Goal: Information Seeking & Learning: Learn about a topic

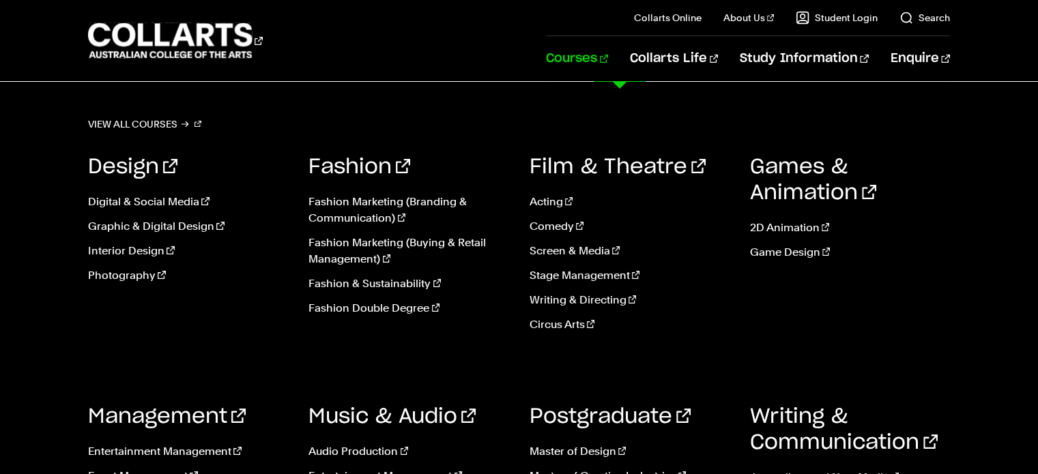
click at [608, 53] on link "Courses" at bounding box center [577, 58] width 62 height 45
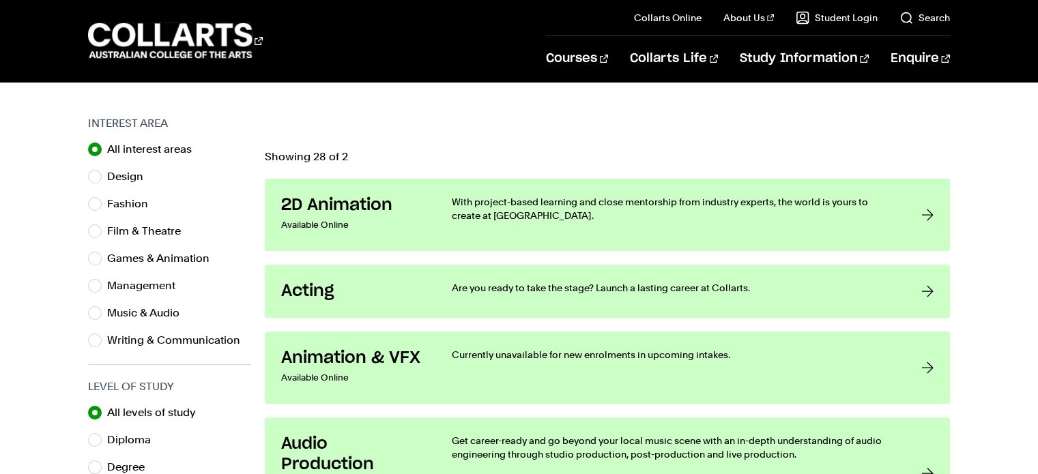
scroll to position [273, 0]
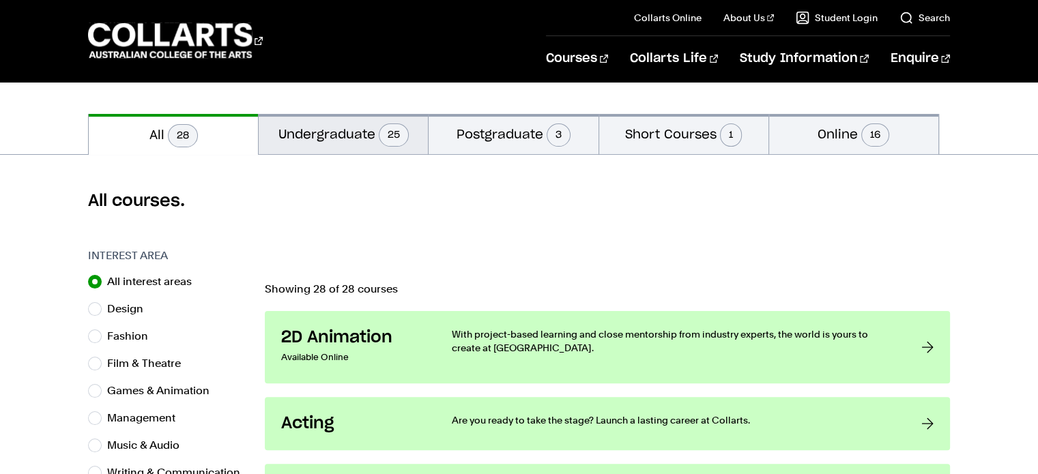
click at [366, 144] on button "Undergraduate 25" at bounding box center [343, 134] width 169 height 40
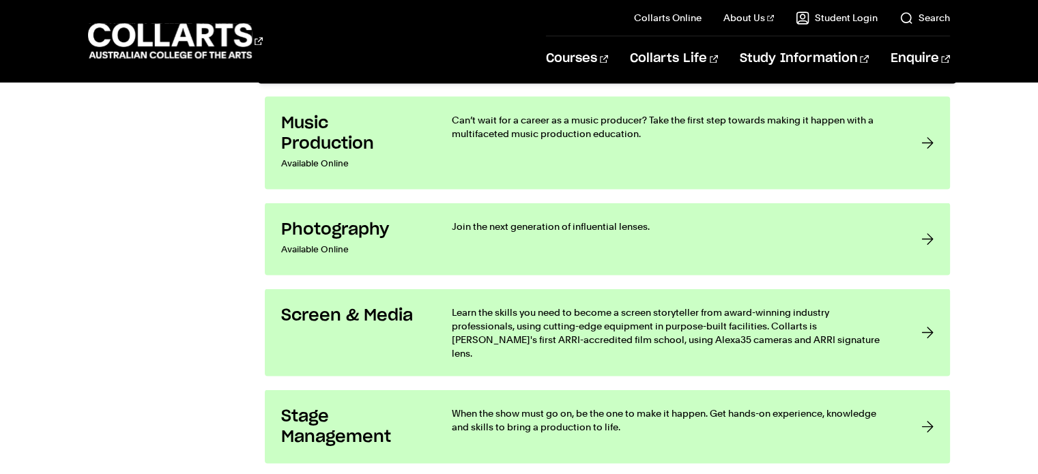
scroll to position [2251, 0]
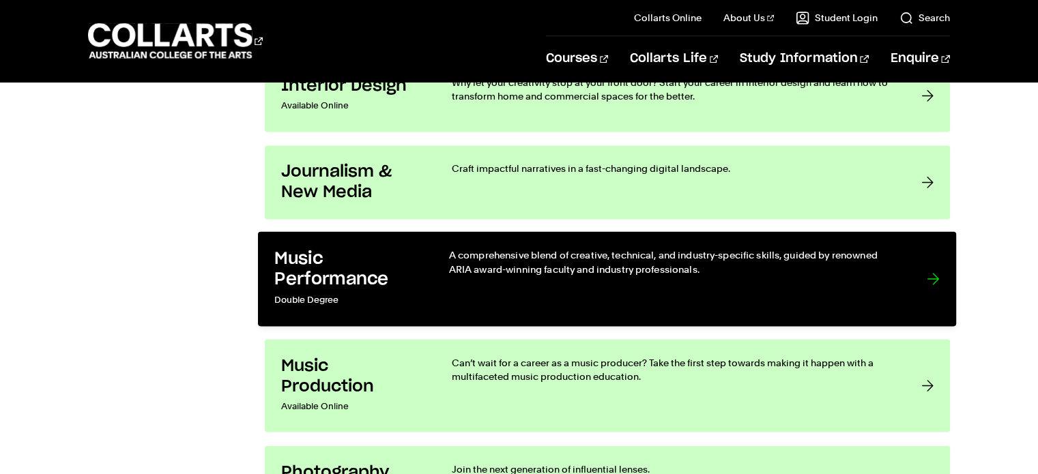
click at [946, 287] on link "Music Performance Double Degree A comprehensive blend of creative, technical, a…" at bounding box center [607, 279] width 699 height 95
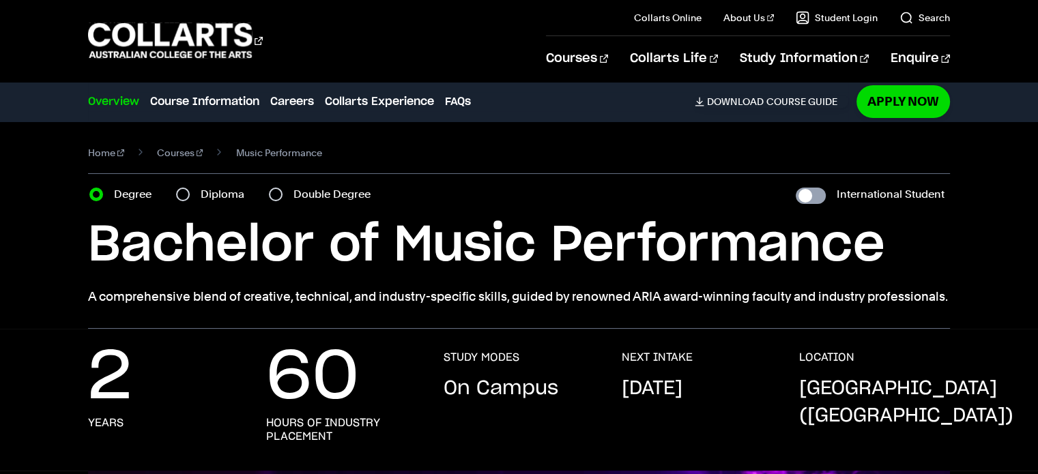
click at [807, 196] on input "International Student" at bounding box center [810, 196] width 30 height 16
checkbox input "true"
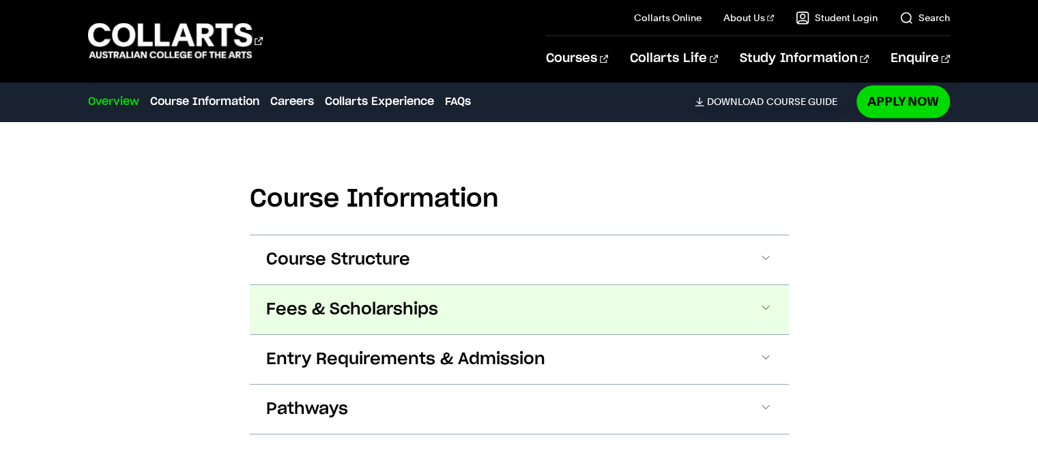
click at [486, 293] on button "Fees & Scholarships" at bounding box center [519, 309] width 539 height 49
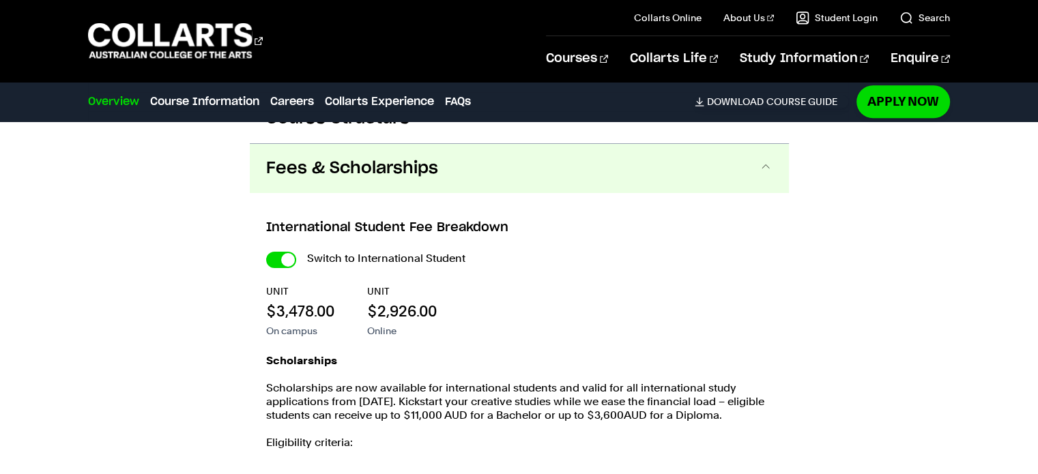
scroll to position [1370, 0]
click at [286, 251] on input "International Student" at bounding box center [281, 259] width 30 height 16
checkbox input "false"
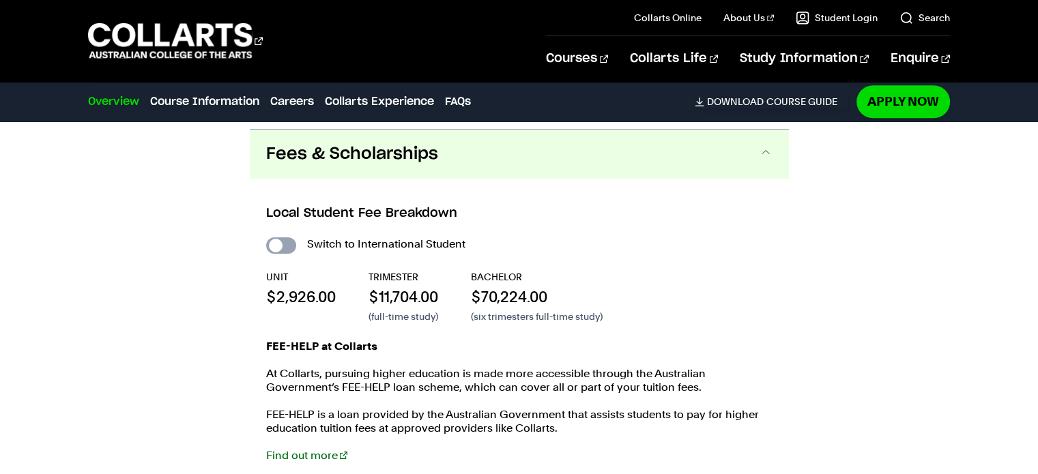
click at [281, 237] on input "International Student" at bounding box center [281, 245] width 30 height 16
checkbox input "true"
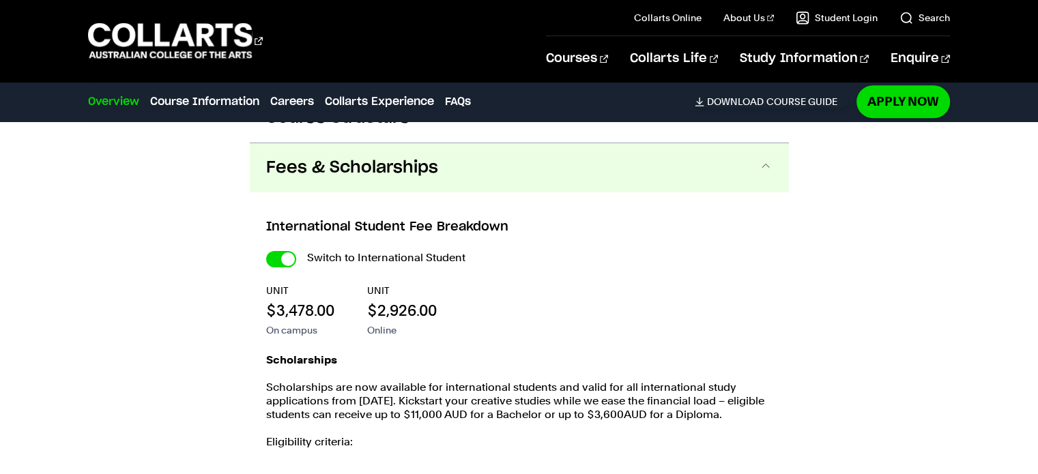
scroll to position [1438, 0]
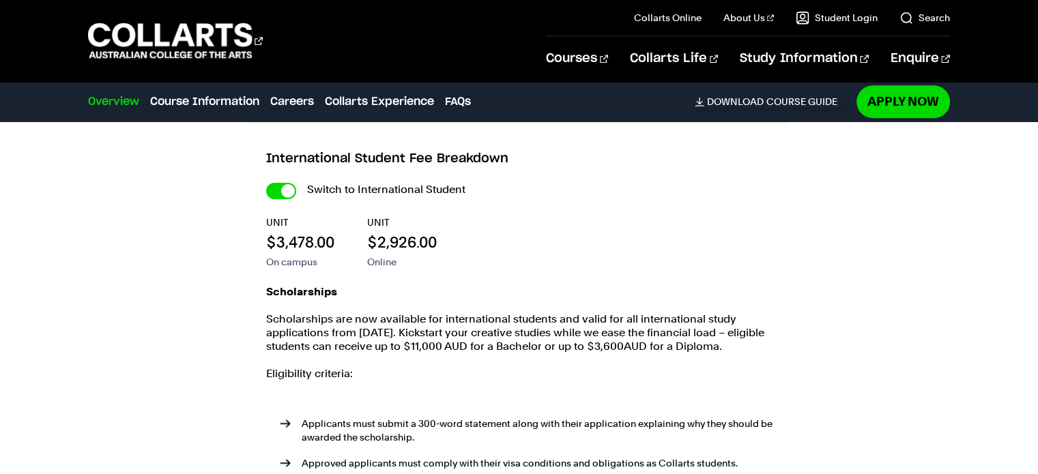
drag, startPoint x: 430, startPoint y: 319, endPoint x: 801, endPoint y: 323, distance: 371.2
click at [801, 323] on div "Course Information Course Structure Bachelor of Music Performance The Bachelor …" at bounding box center [519, 344] width 1038 height 868
click at [890, 317] on div "Course Information Course Structure Bachelor of Music Performance The Bachelor …" at bounding box center [519, 344] width 1038 height 868
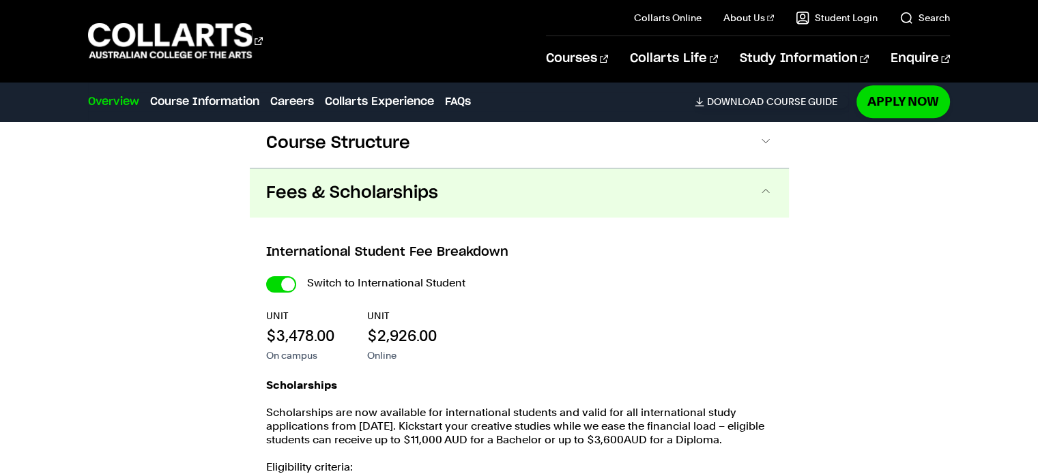
scroll to position [1233, 0]
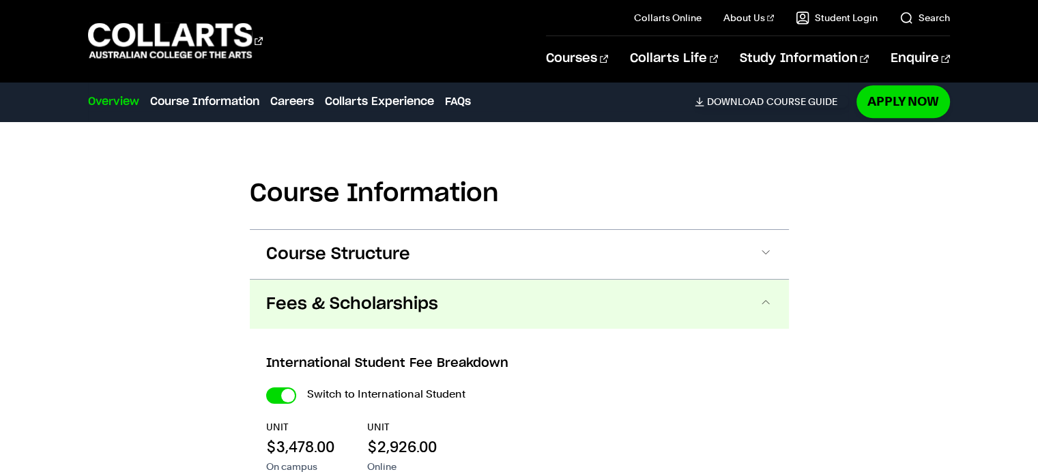
click at [279, 388] on input "International Student" at bounding box center [281, 396] width 30 height 16
checkbox input "false"
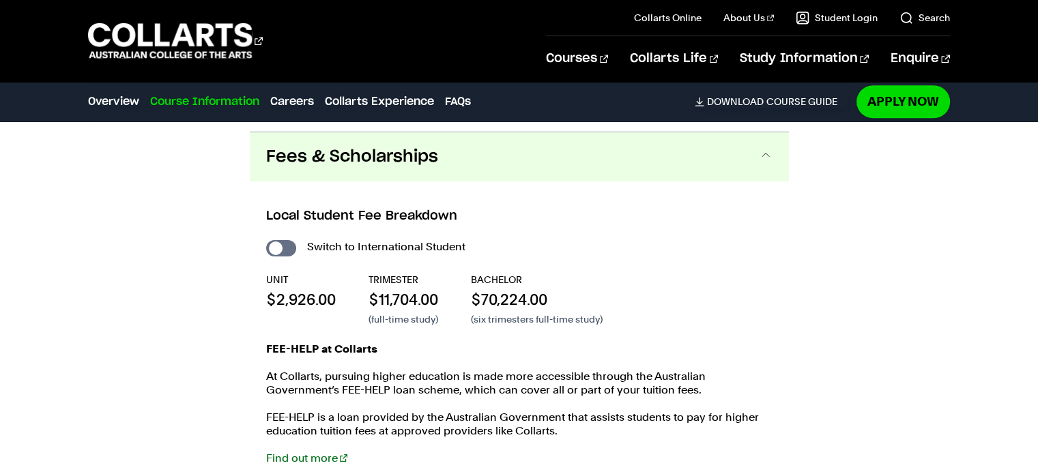
scroll to position [1370, 0]
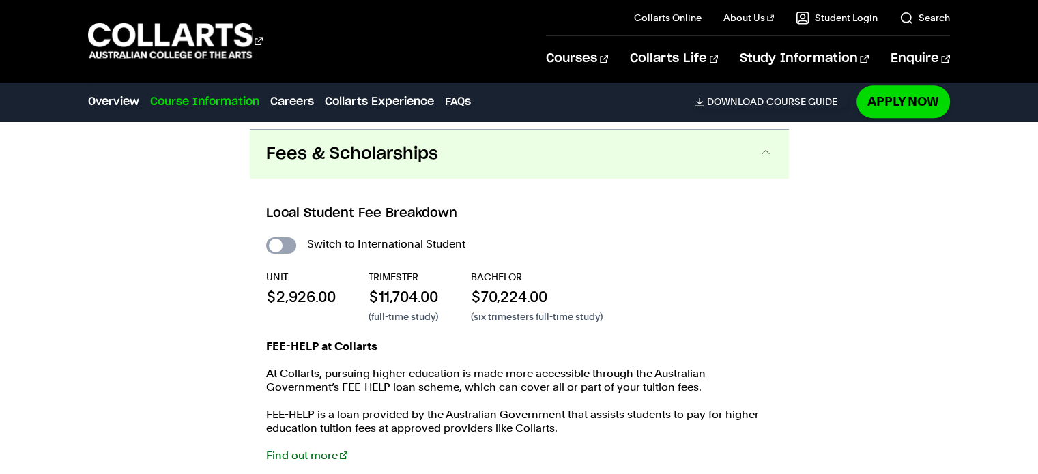
click at [286, 237] on input "International Student" at bounding box center [281, 245] width 30 height 16
checkbox input "true"
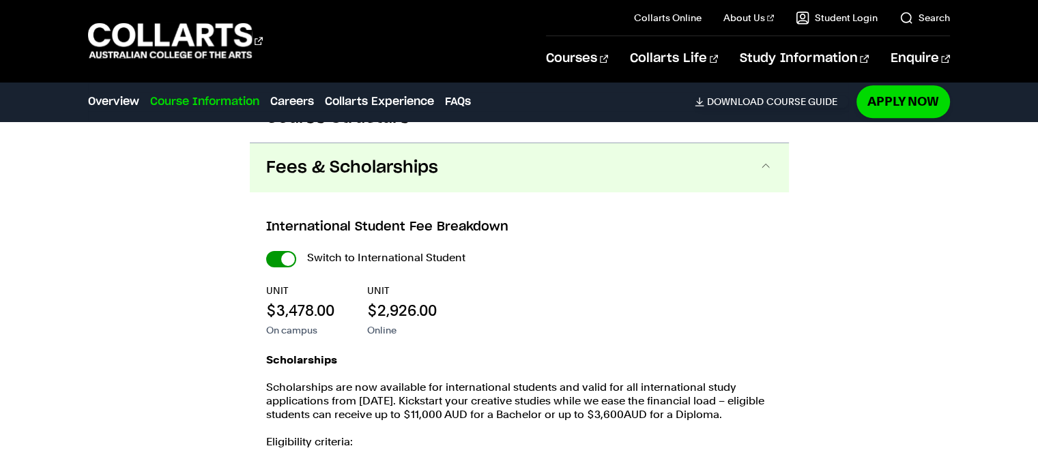
click at [281, 251] on input "International Student" at bounding box center [281, 259] width 30 height 16
checkbox input "false"
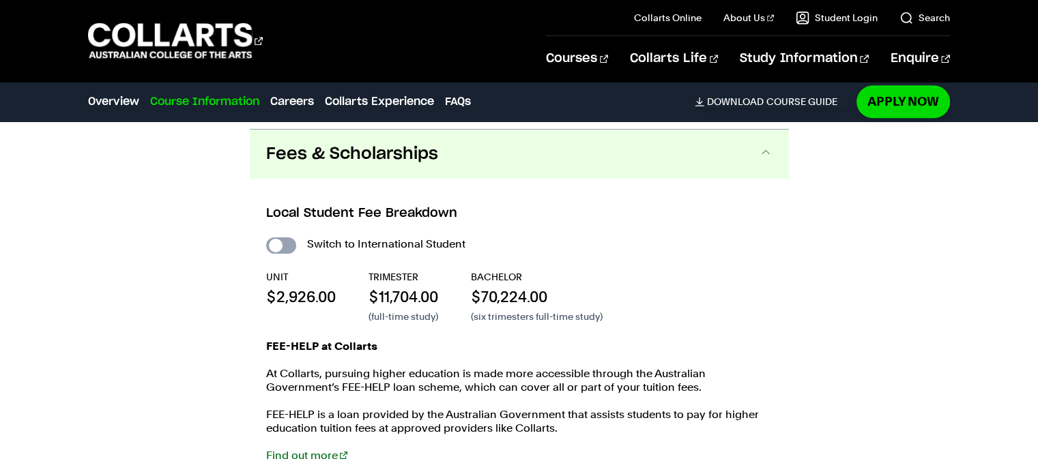
click at [278, 237] on input "International Student" at bounding box center [281, 245] width 30 height 16
checkbox input "true"
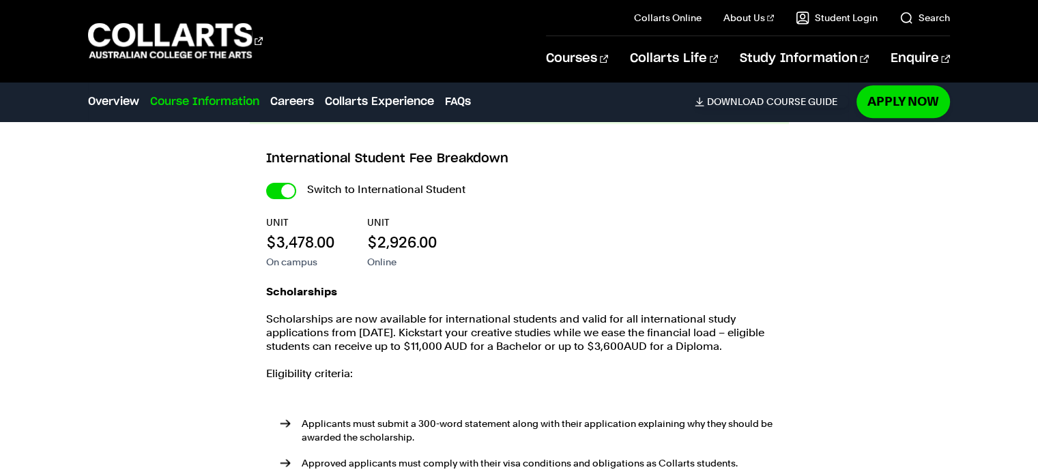
scroll to position [1165, 0]
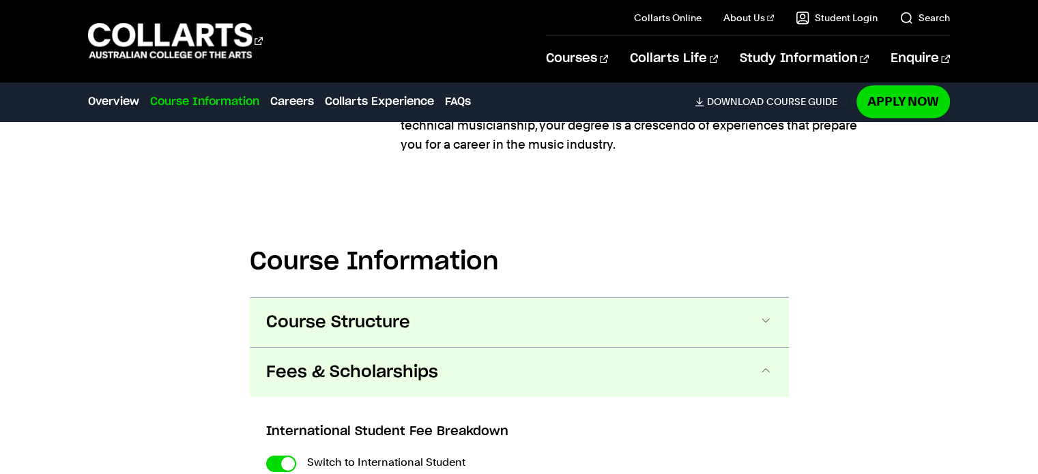
click at [594, 298] on button "Course Structure" at bounding box center [519, 322] width 539 height 49
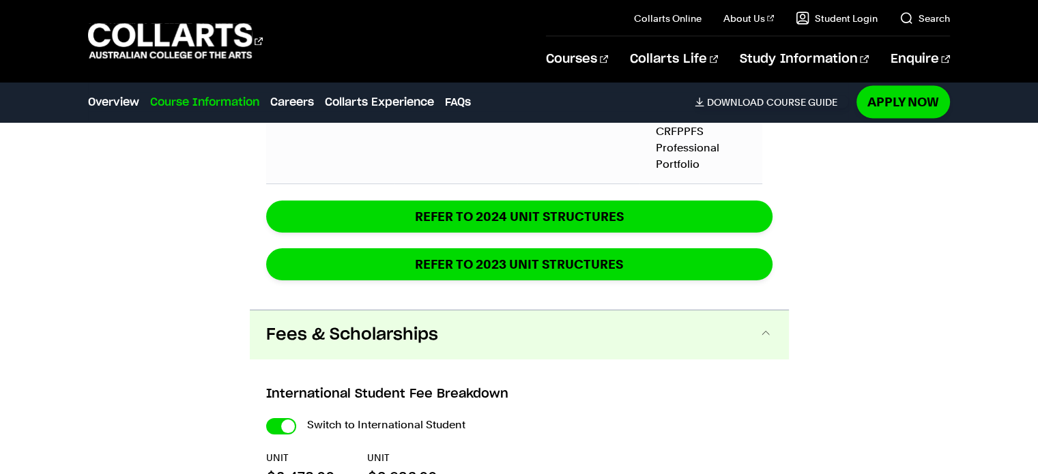
scroll to position [2685, 0]
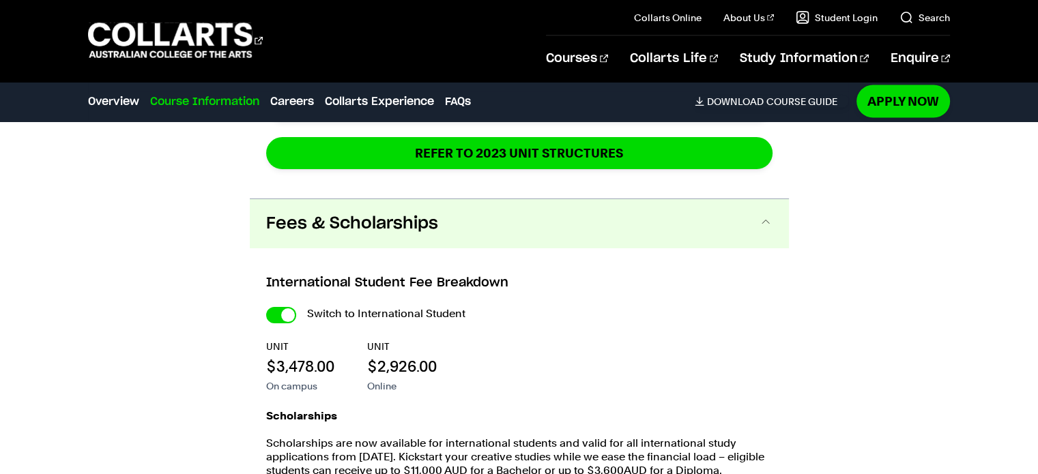
click at [671, 230] on button "Fees & Scholarships" at bounding box center [519, 223] width 539 height 49
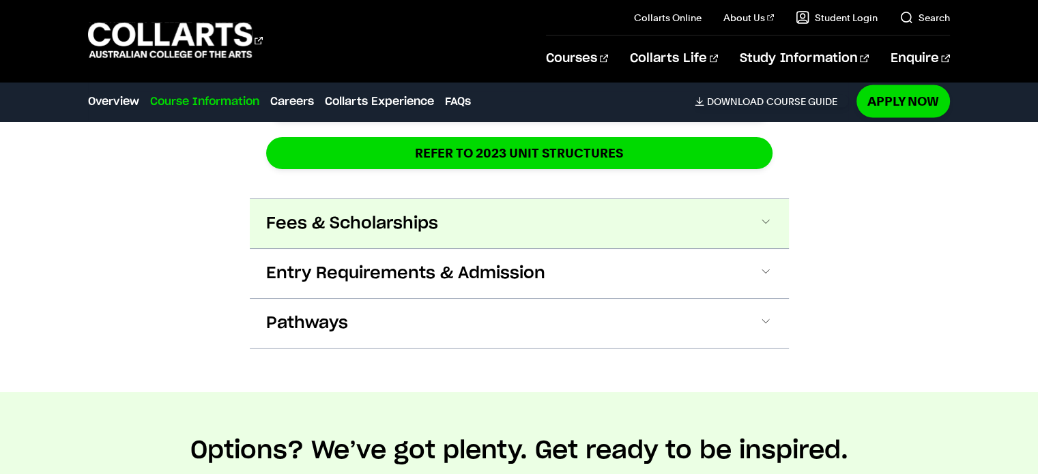
click at [671, 230] on button "Fees & Scholarships" at bounding box center [519, 223] width 539 height 49
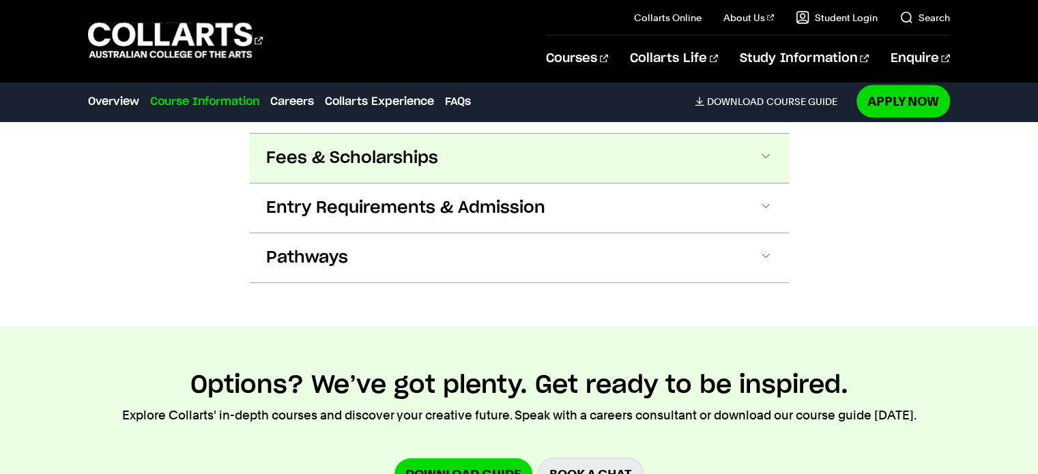
scroll to position [2756, 0]
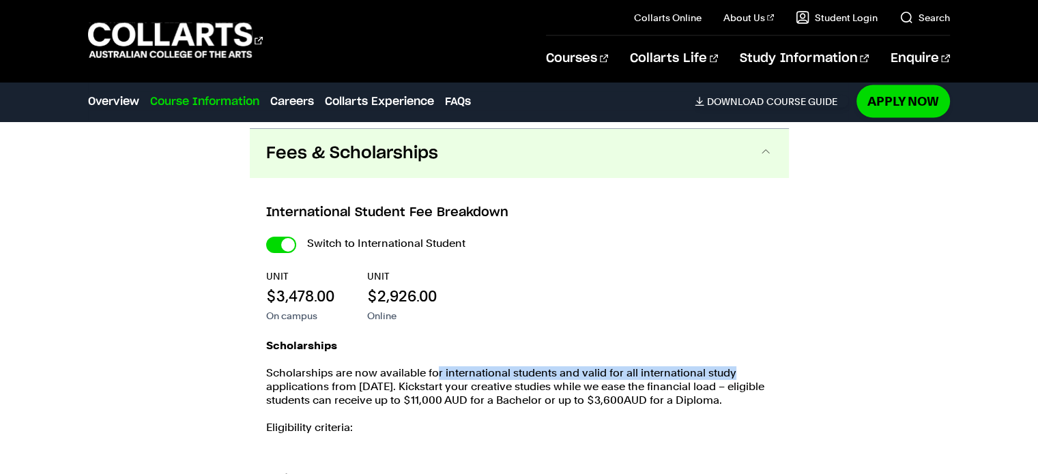
drag, startPoint x: 445, startPoint y: 357, endPoint x: 791, endPoint y: 372, distance: 346.2
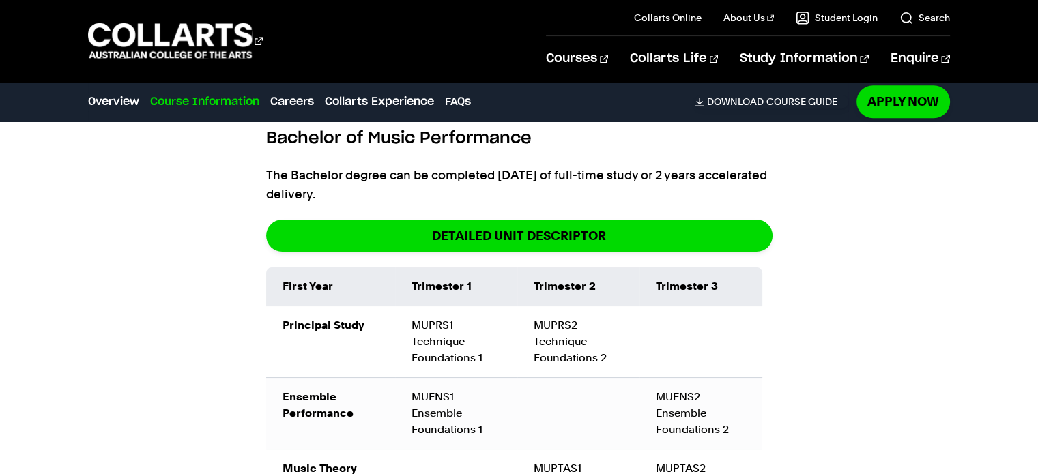
scroll to position [1228, 0]
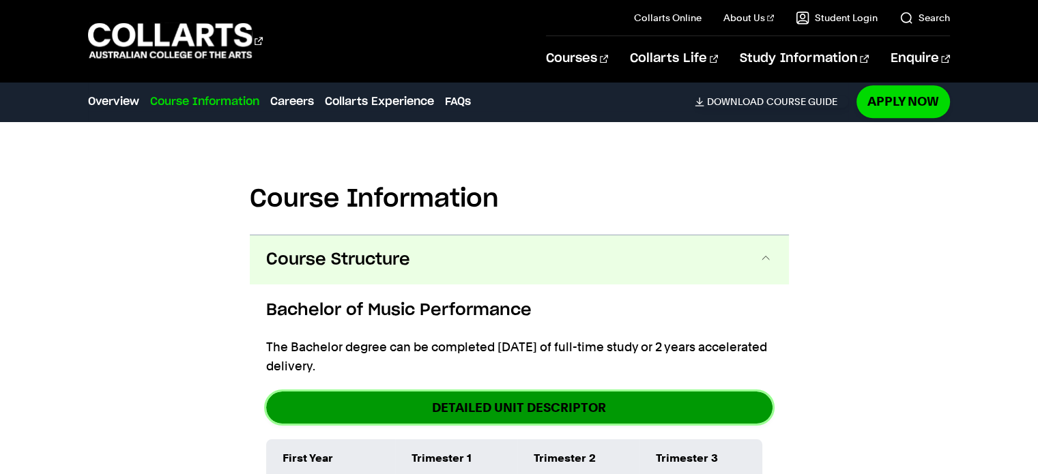
click at [528, 392] on link "DETAILED UNIT DESCRIPTOR" at bounding box center [519, 408] width 506 height 32
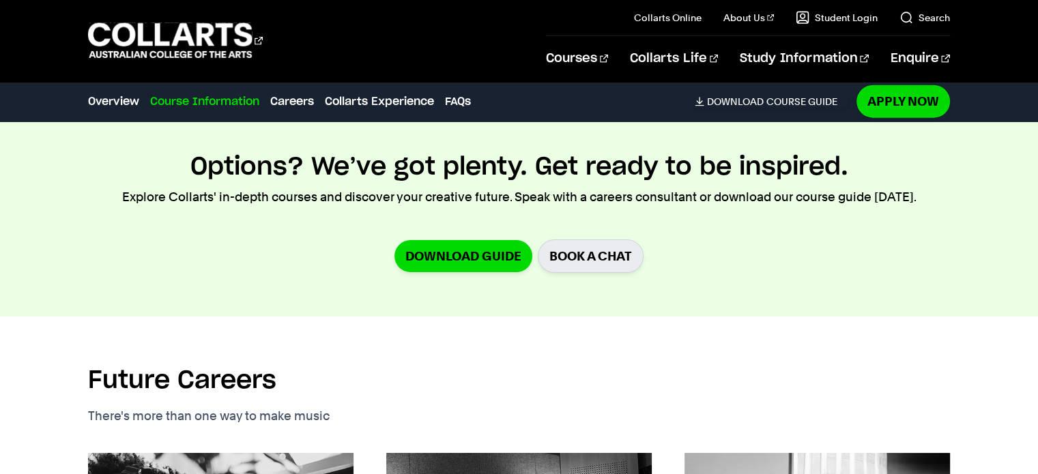
scroll to position [3138, 0]
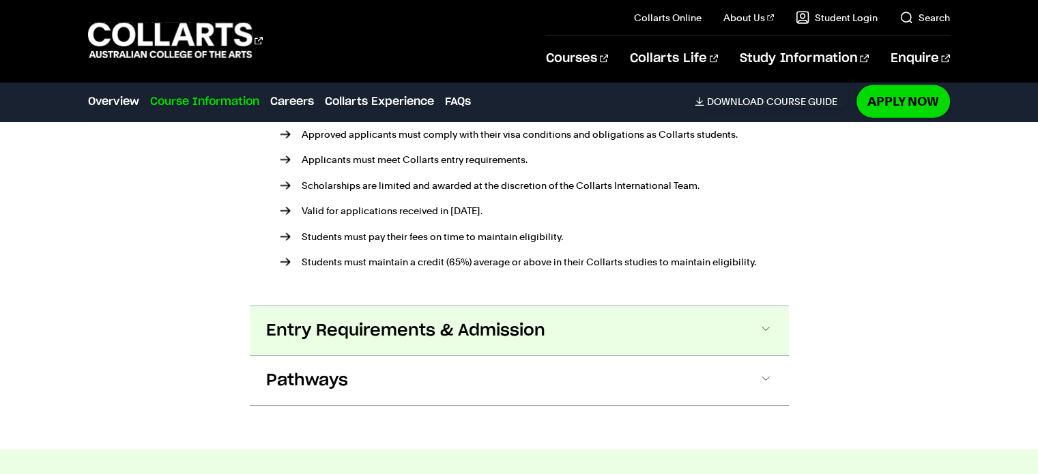
click at [483, 334] on span "Entry Requirements & Admission" at bounding box center [405, 331] width 279 height 22
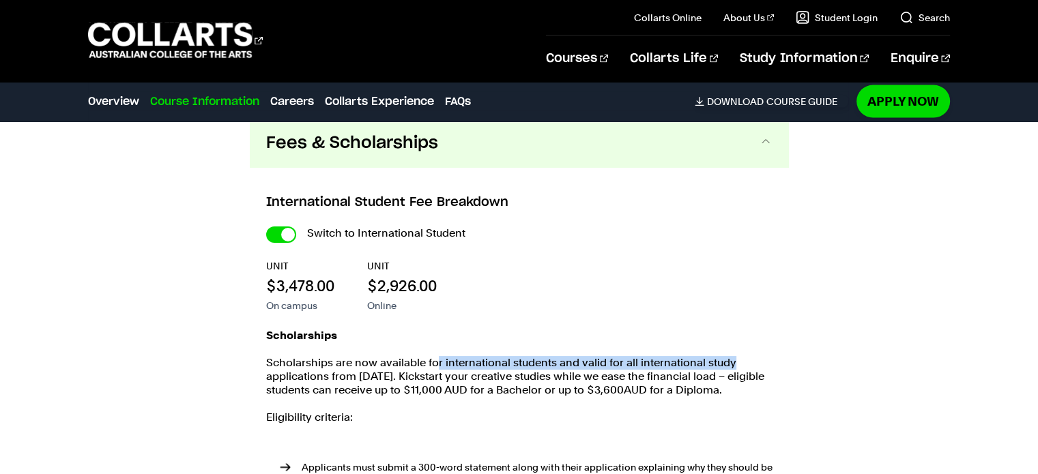
scroll to position [2497, 0]
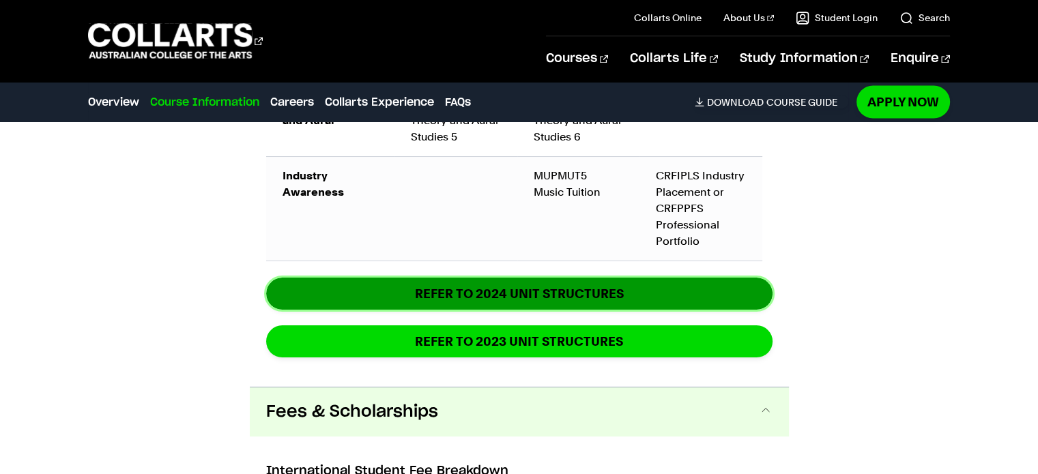
click at [622, 278] on link "REFER TO 2024 unit structures" at bounding box center [519, 294] width 506 height 32
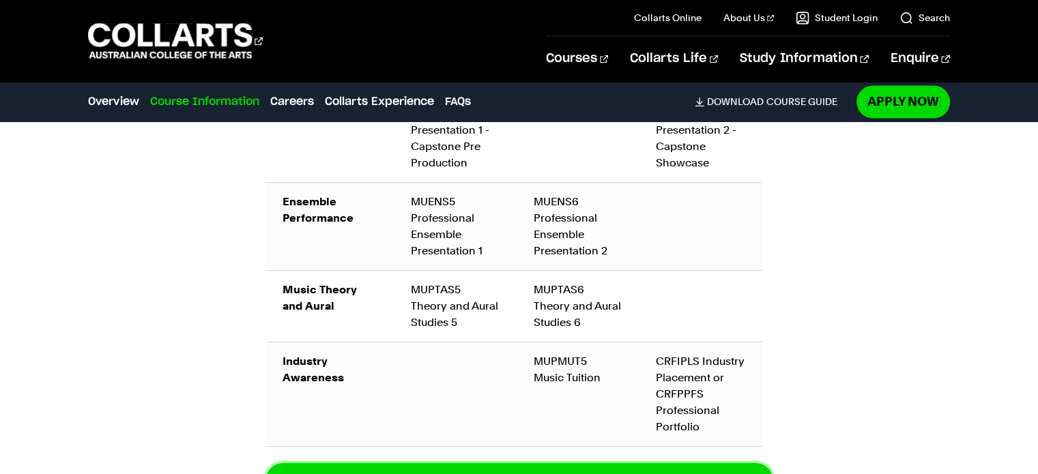
scroll to position [2019, 0]
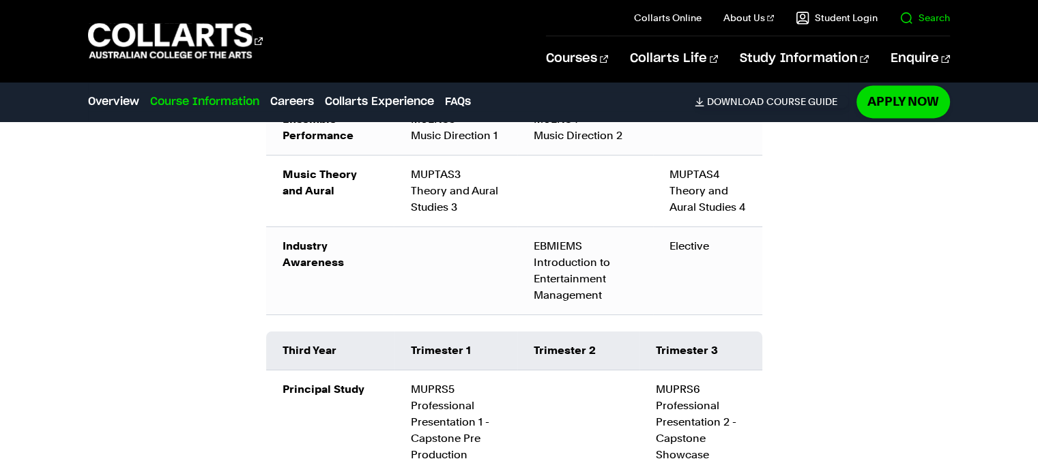
click at [927, 14] on link "Search" at bounding box center [924, 18] width 50 height 14
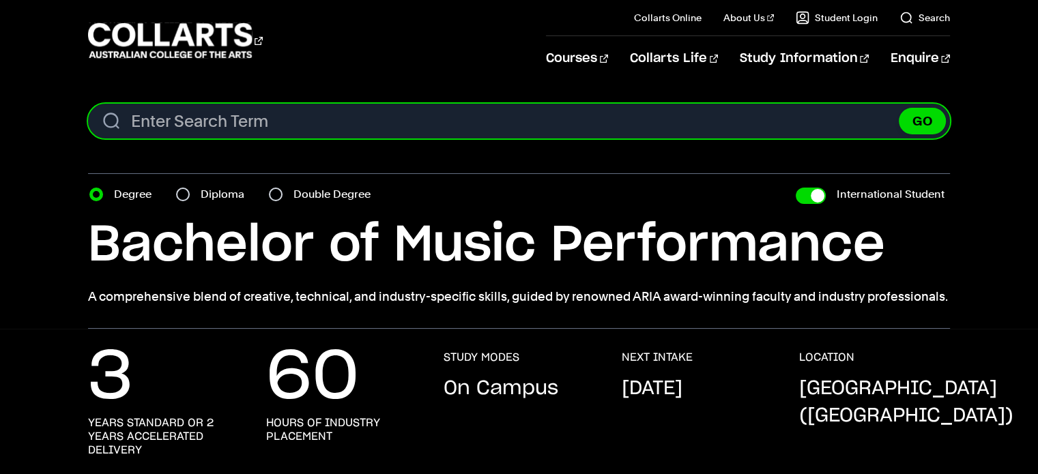
click at [349, 130] on input "Search content" at bounding box center [518, 121] width 861 height 35
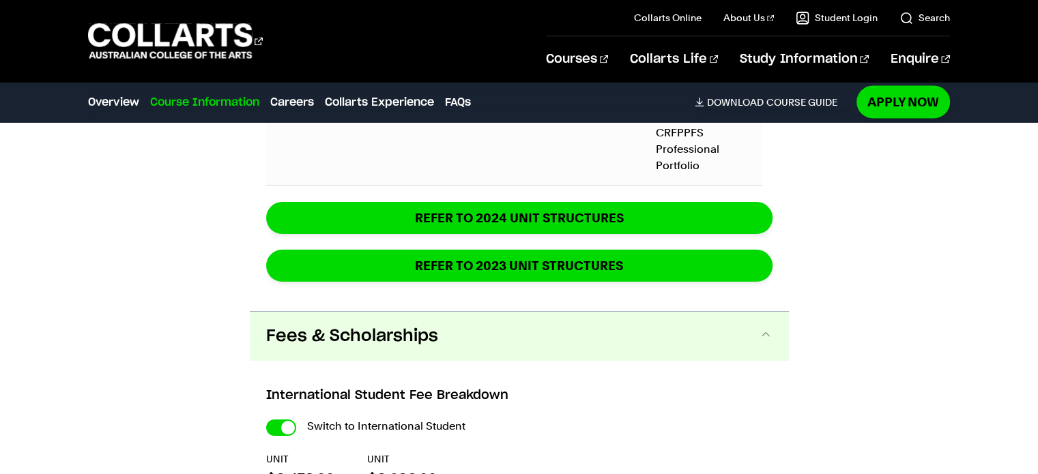
scroll to position [2797, 0]
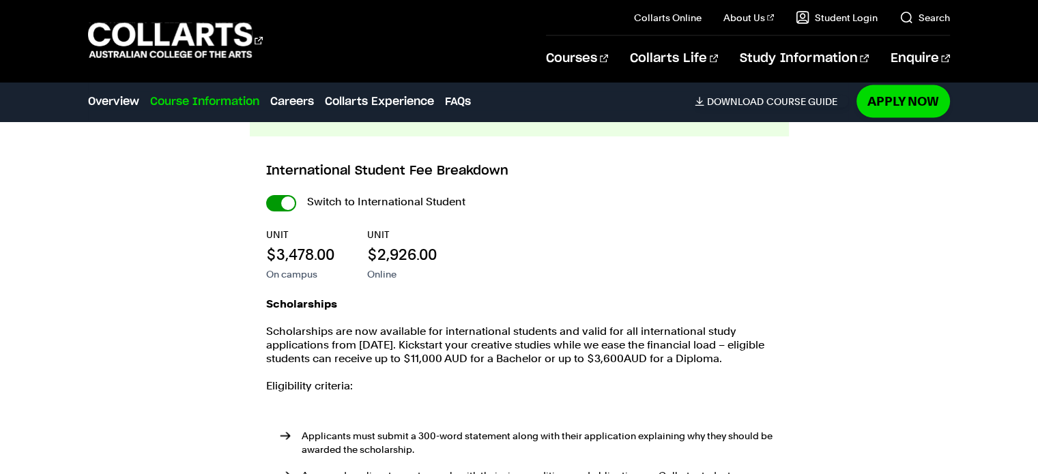
click at [266, 196] on input "International Student" at bounding box center [281, 203] width 30 height 16
checkbox input "false"
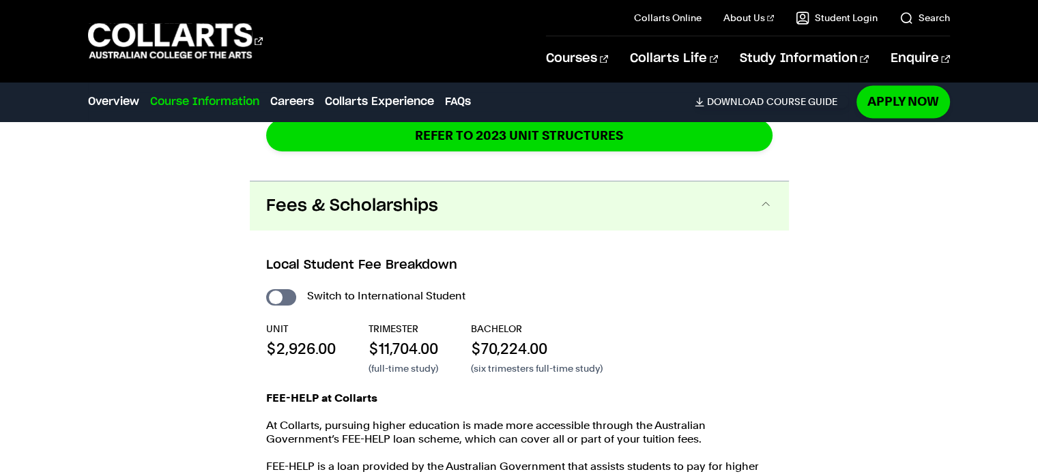
scroll to position [2388, 0]
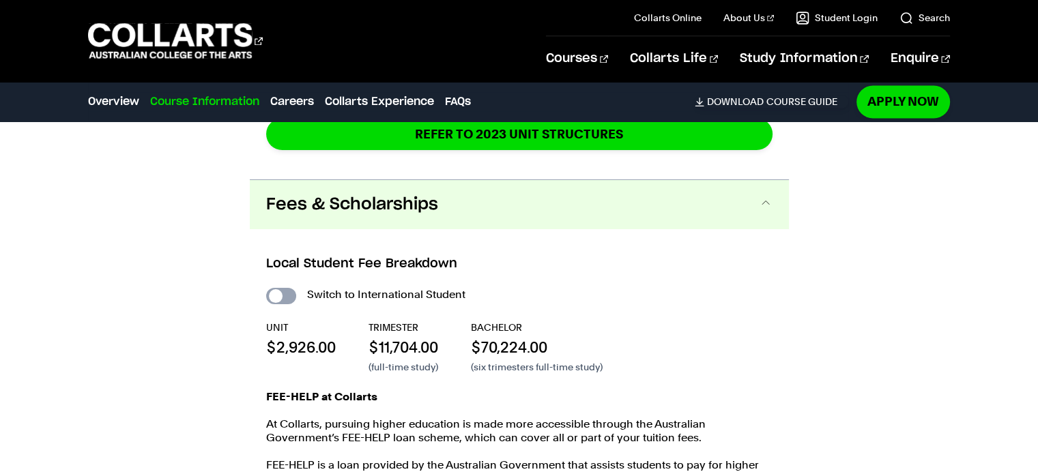
click at [289, 288] on input "International Student" at bounding box center [281, 296] width 30 height 16
checkbox input "true"
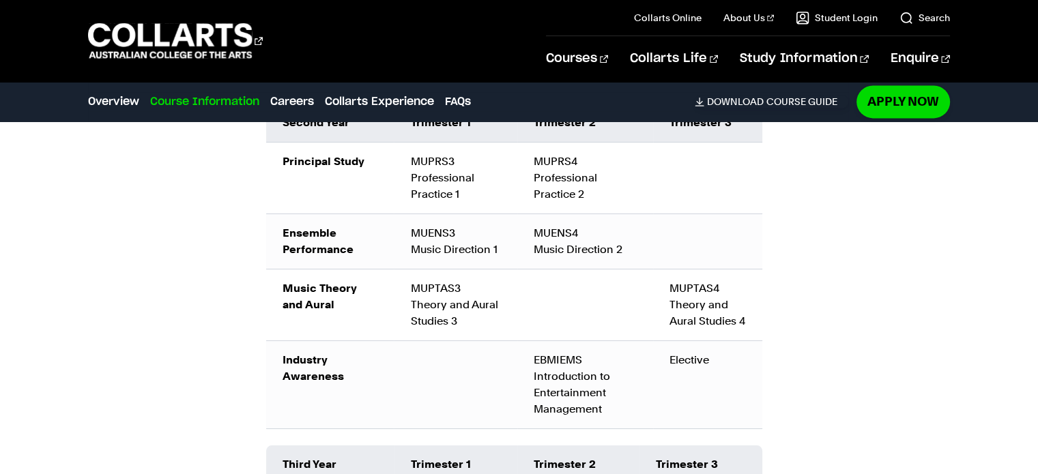
scroll to position [1706, 0]
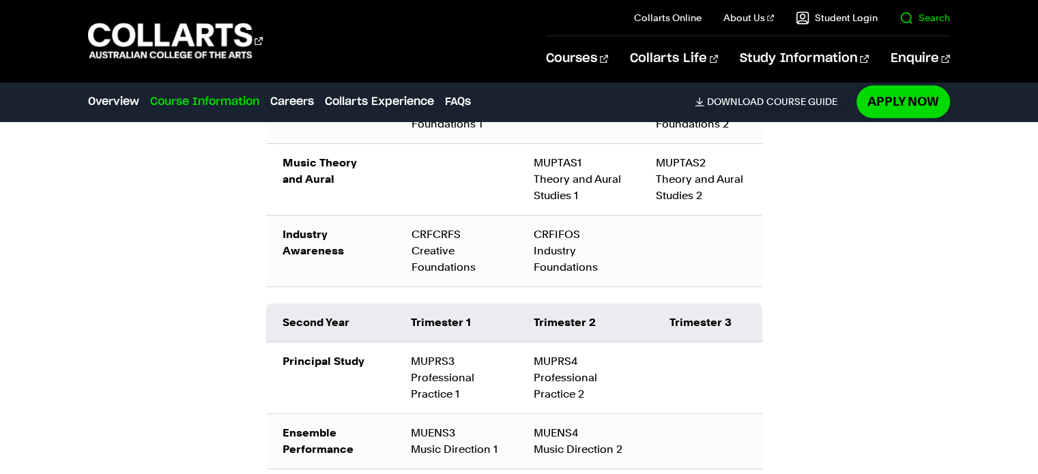
click at [937, 18] on link "Search" at bounding box center [924, 18] width 50 height 14
click at [905, 21] on link "Search" at bounding box center [924, 18] width 50 height 14
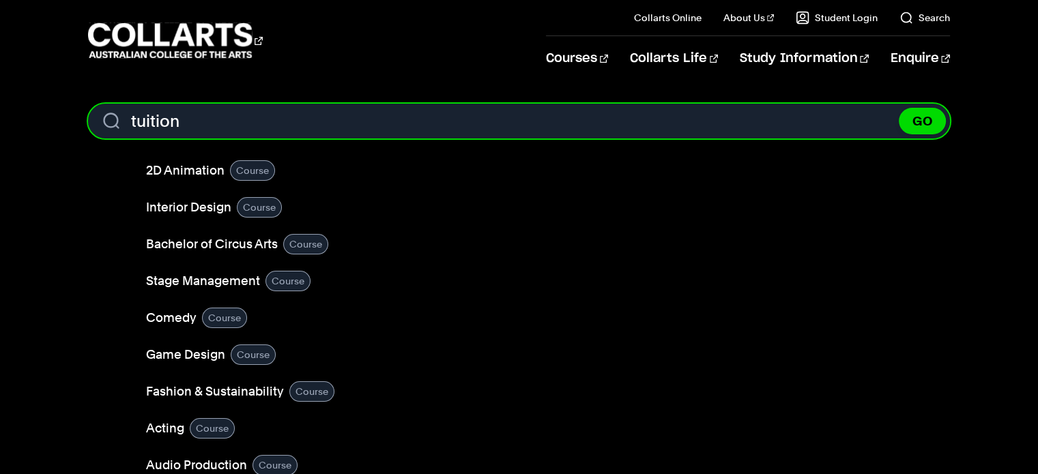
click at [415, 122] on input "tuition" at bounding box center [518, 121] width 861 height 35
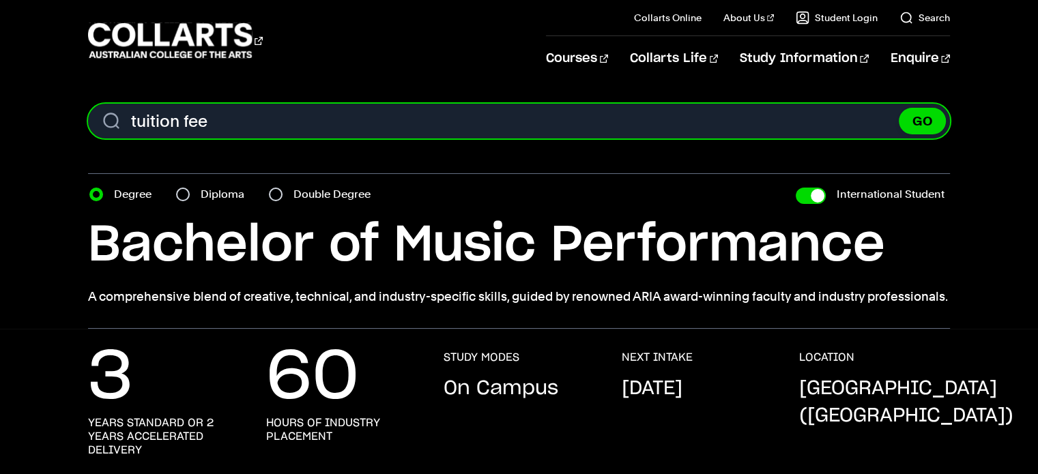
type input "tuition fee"
click at [898, 108] on button "GO" at bounding box center [921, 121] width 47 height 27
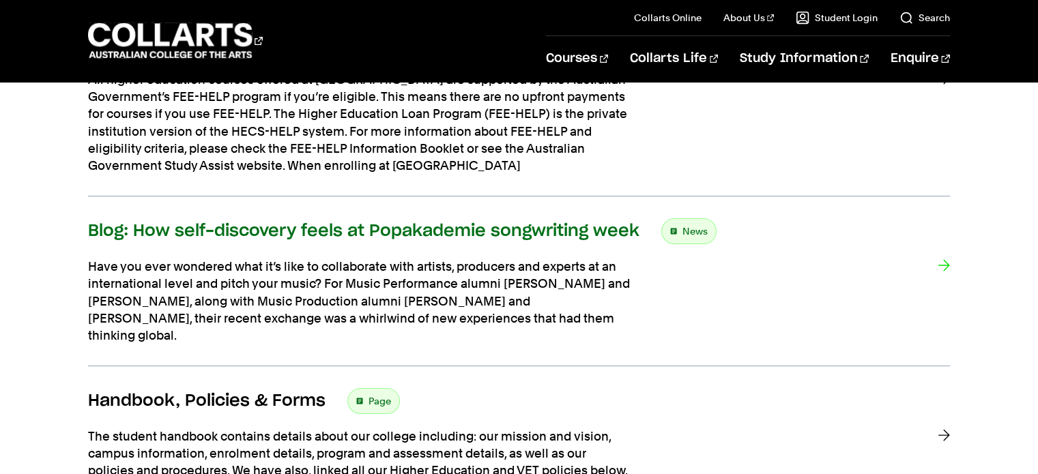
scroll to position [68, 0]
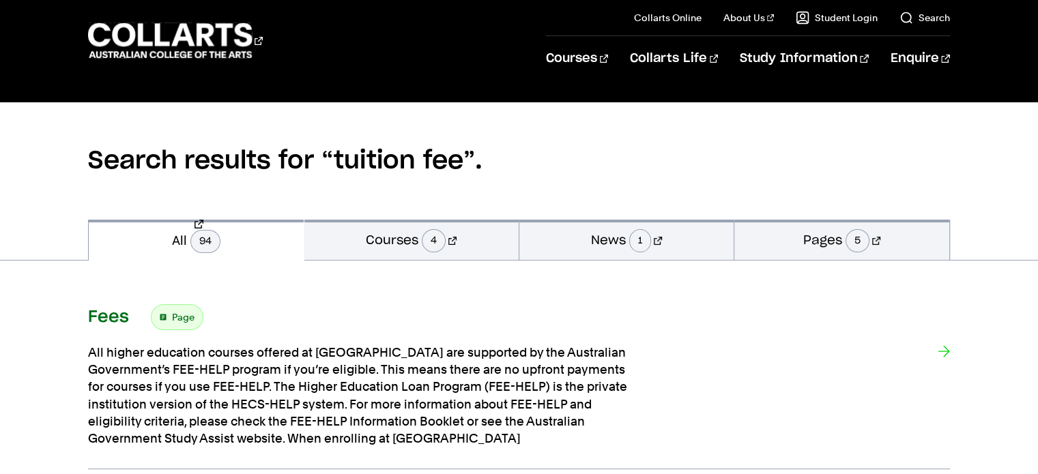
click at [122, 324] on h3 "Fees" at bounding box center [108, 317] width 41 height 20
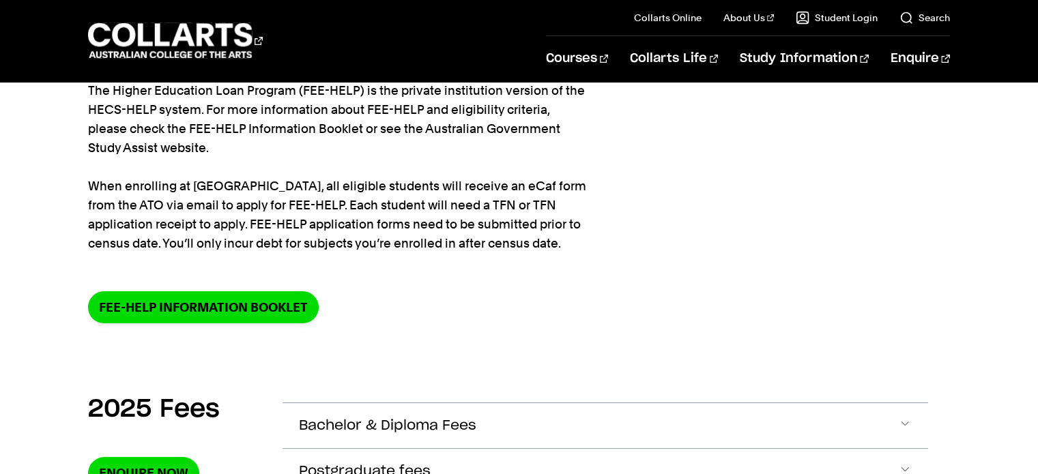
scroll to position [478, 0]
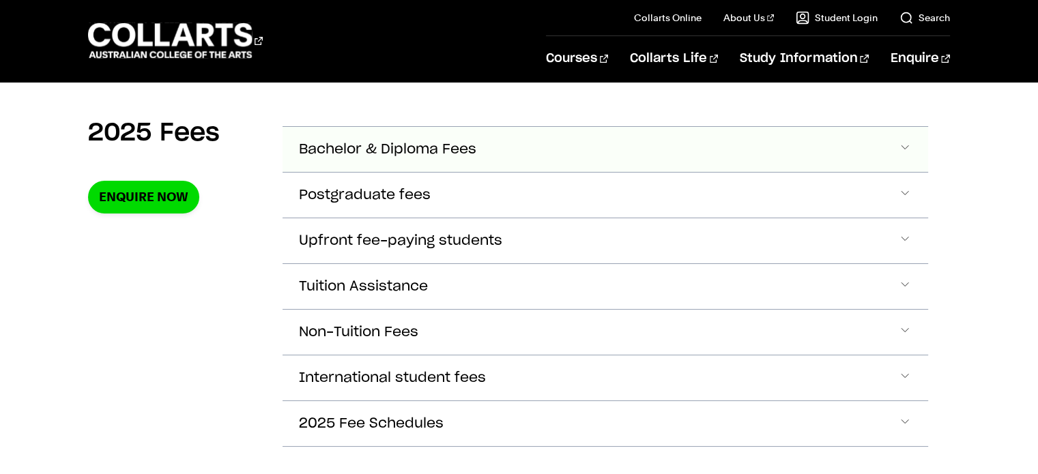
click at [541, 155] on button "Bachelor & Diploma Fees" at bounding box center [604, 149] width 645 height 45
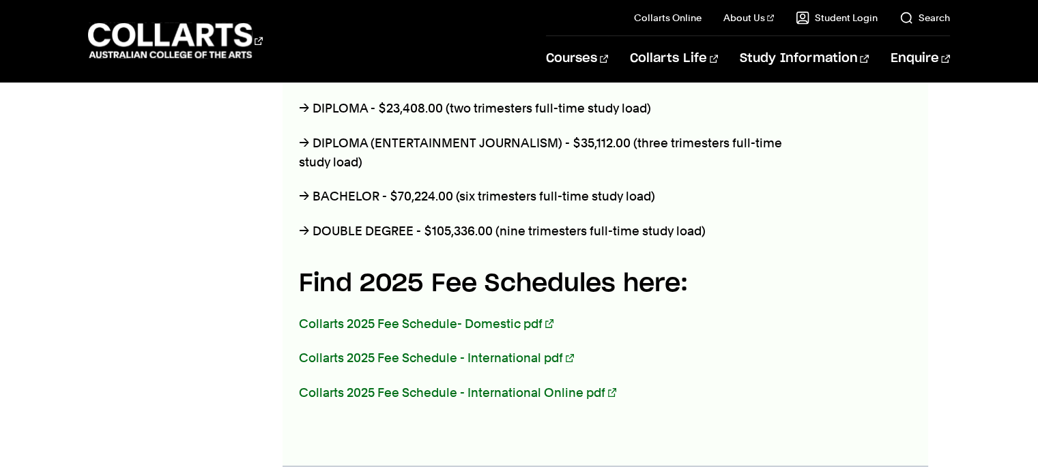
scroll to position [955, 0]
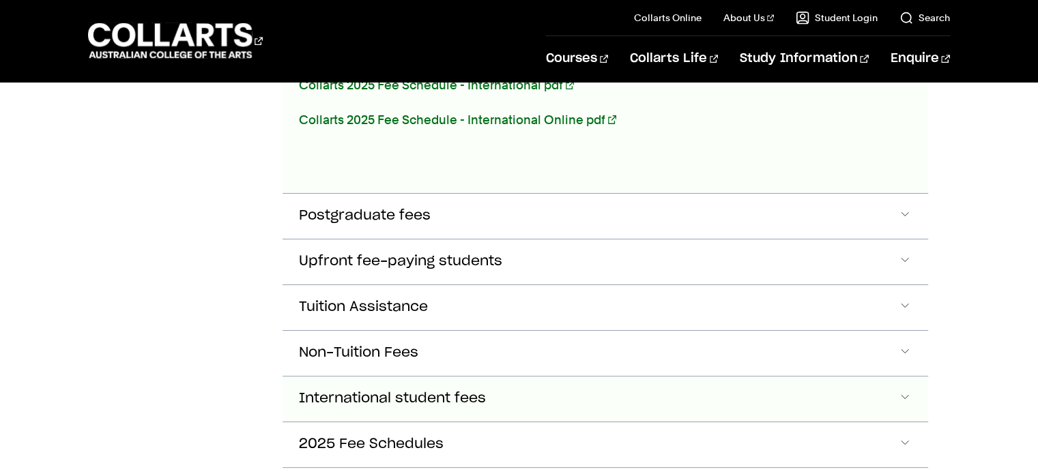
click at [646, 393] on button "International student fees" at bounding box center [604, 399] width 645 height 45
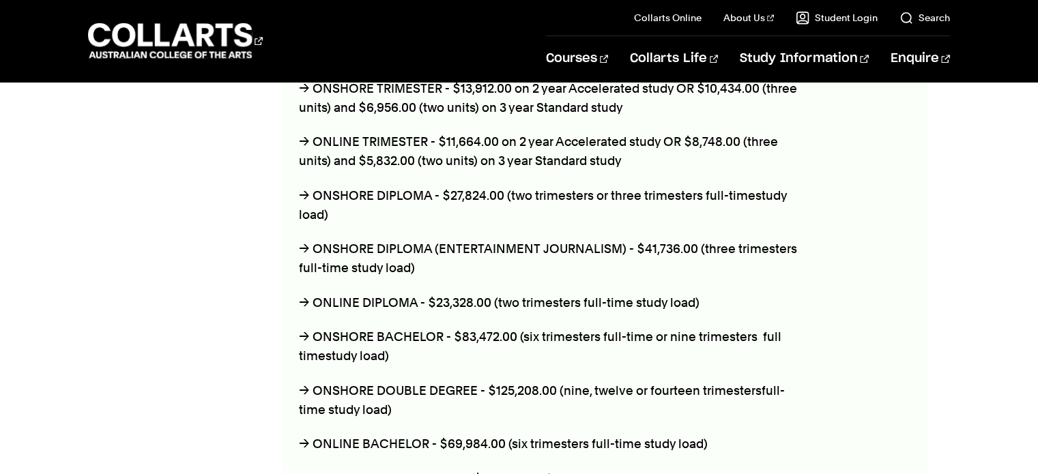
scroll to position [1543, 0]
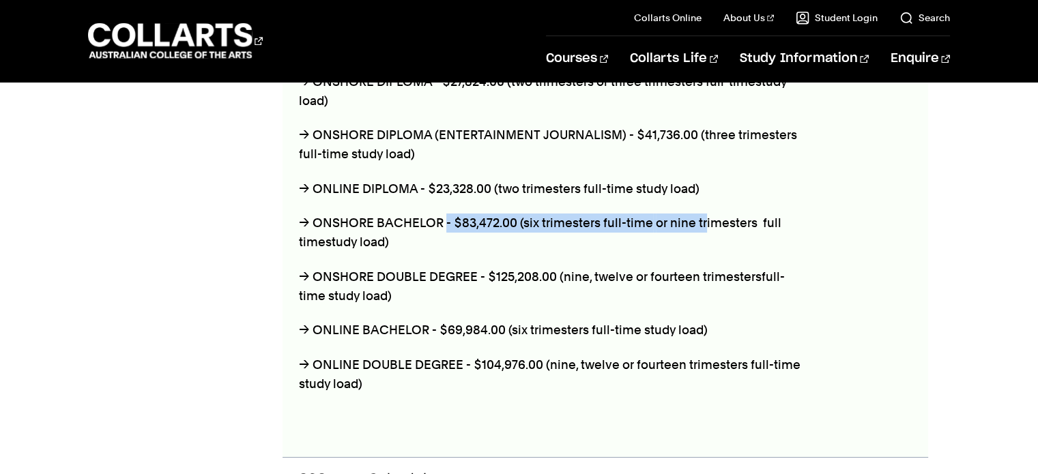
drag, startPoint x: 444, startPoint y: 212, endPoint x: 700, endPoint y: 224, distance: 256.1
click at [700, 224] on p "→ ONSHORE BACHELOR - $83,472.00 (six trimesters full-time or nine trimesters fu…" at bounding box center [552, 233] width 506 height 38
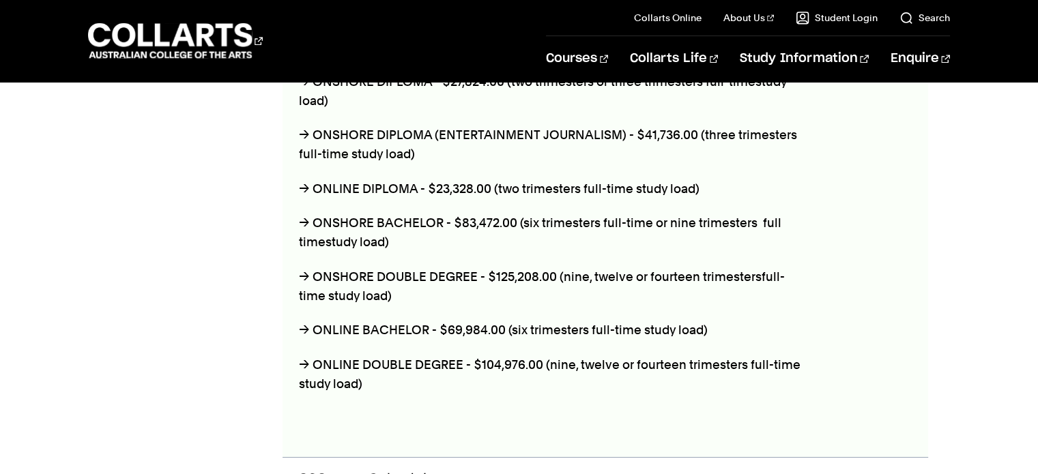
click at [710, 268] on p "→ ONSHORE DOUBLE DEGREE - $125,208.00 (nine, twelve or fourteen trimesters full…" at bounding box center [552, 286] width 506 height 38
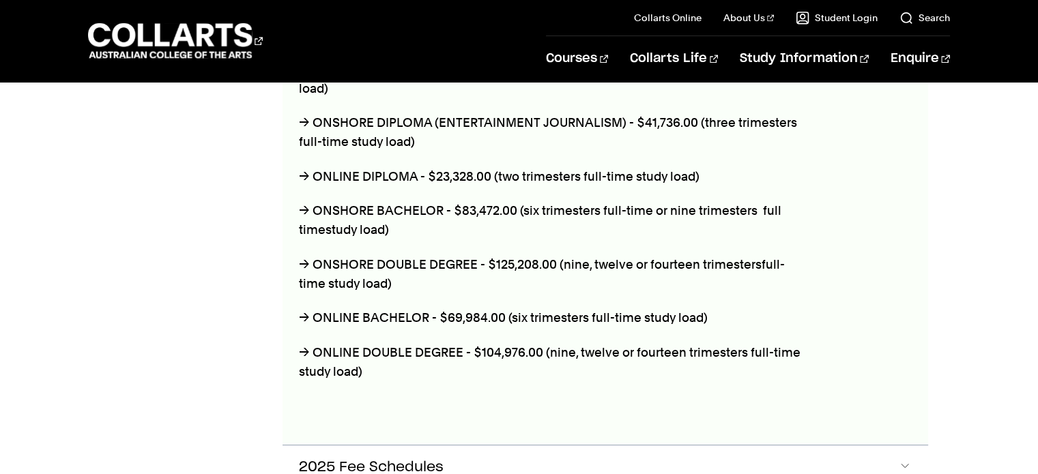
scroll to position [1475, 0]
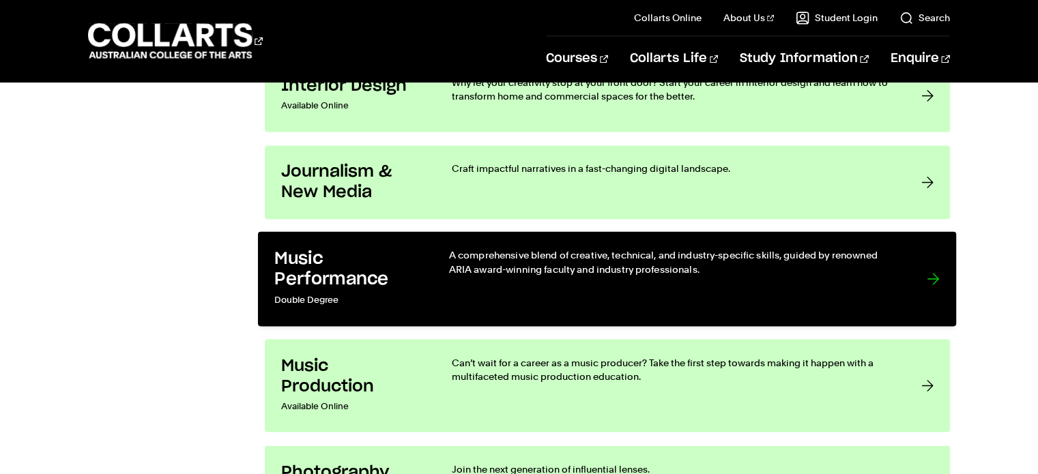
click at [414, 288] on h3 "Music Performance" at bounding box center [348, 269] width 146 height 42
